Goal: Transaction & Acquisition: Purchase product/service

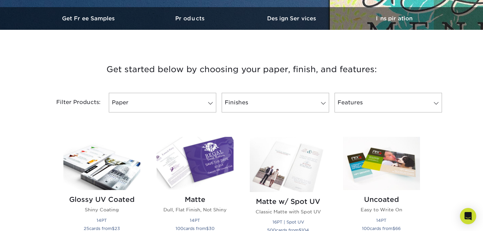
scroll to position [226, 0]
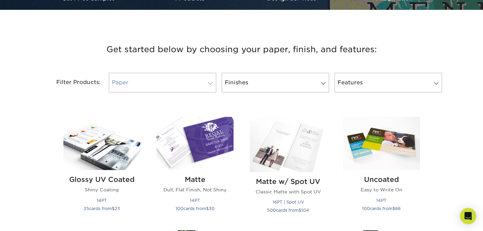
click at [182, 78] on link "Paper" at bounding box center [162, 83] width 107 height 20
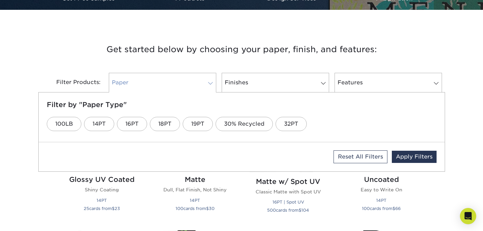
click at [182, 78] on link "Paper" at bounding box center [162, 83] width 107 height 20
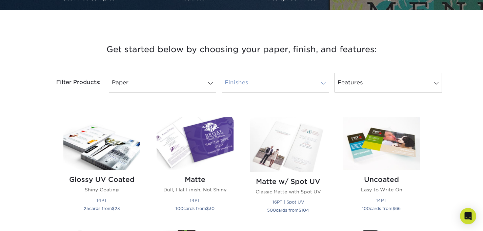
click at [280, 77] on link "Finishes" at bounding box center [275, 83] width 107 height 20
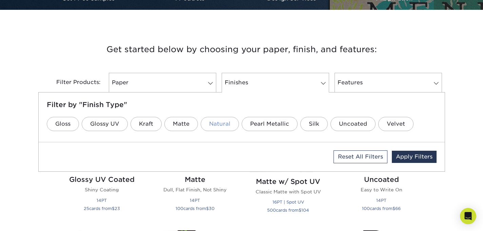
click at [225, 124] on link "Natural" at bounding box center [220, 124] width 38 height 14
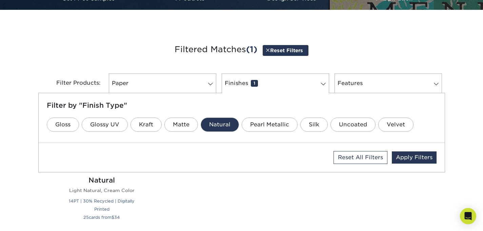
click at [13, 171] on div "Get started below by choosing your paper, finish, and features: Filtered Matche…" at bounding box center [241, 170] width 483 height 289
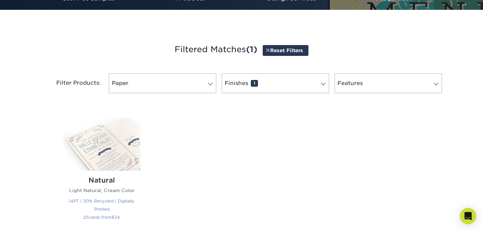
click at [96, 154] on img at bounding box center [101, 144] width 77 height 53
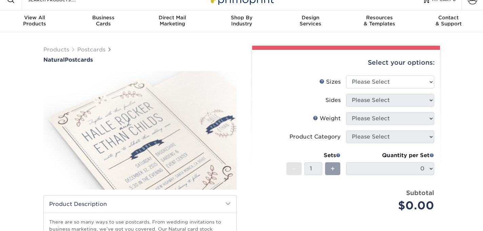
scroll to position [15, 0]
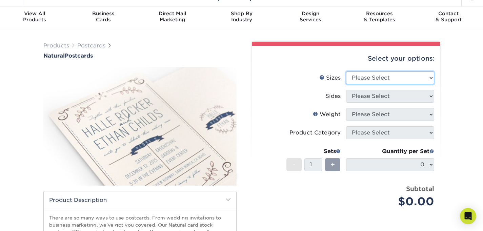
click at [373, 77] on select "Please Select 2" x 4" 2" x 6" 3.5" x 8.5" 4" x 6" 4" x 8.5" 4" x 9" 4.25" x 11"…" at bounding box center [390, 78] width 88 height 13
select select "4.00x9.00"
click at [346, 72] on select "Please Select 2" x 4" 2" x 6" 3.5" x 8.5" 4" x 6" 4" x 8.5" 4" x 9" 4.25" x 11"…" at bounding box center [390, 78] width 88 height 13
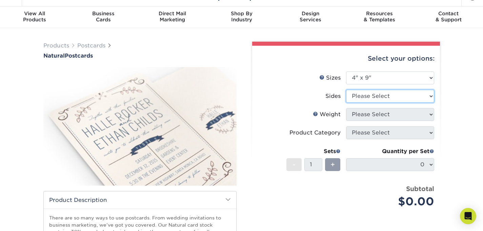
click at [374, 96] on select "Please Select Print Both Sides Print Front Only" at bounding box center [390, 96] width 88 height 13
select select "13abbda7-1d64-4f25-8bb2-c179b224825d"
click at [346, 90] on select "Please Select Print Both Sides Print Front Only" at bounding box center [390, 96] width 88 height 13
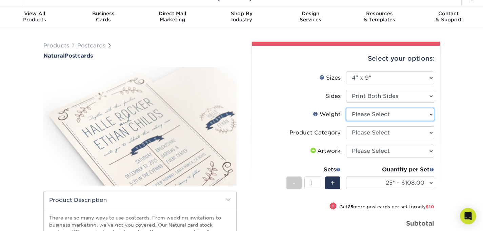
click at [384, 116] on select "Please Select 14PTNT" at bounding box center [390, 114] width 88 height 13
select select "14PTNT"
click at [346, 108] on select "Please Select 14PTNT" at bounding box center [390, 114] width 88 height 13
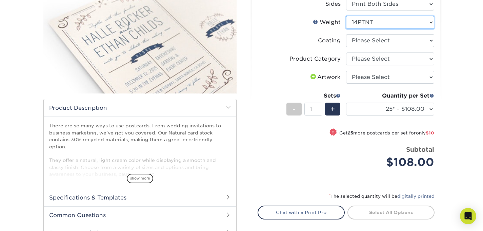
scroll to position [126, 0]
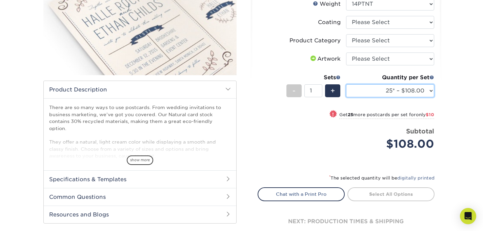
click at [381, 96] on select "25* – $108.00 50* – $118.00 75* – $138.00 100* – $145.00 250* – $178.00 500* – …" at bounding box center [390, 90] width 88 height 13
select select "100* – $145.00"
click at [346, 84] on select "25* – $108.00 50* – $118.00 75* – $138.00 100* – $145.00 250* – $178.00 500* – …" at bounding box center [390, 90] width 88 height 13
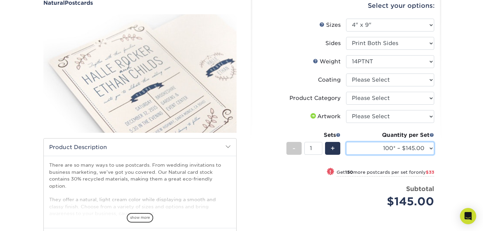
scroll to position [69, 0]
